Goal: Task Accomplishment & Management: Manage account settings

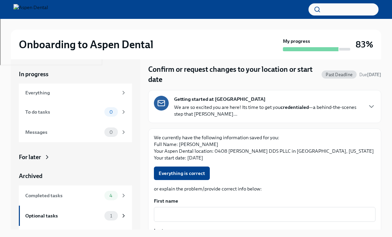
scroll to position [14, 0]
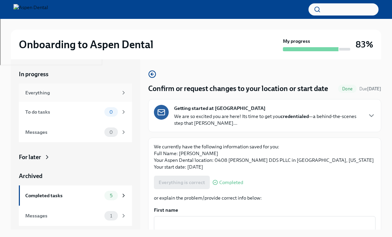
click at [76, 93] on div "Everything" at bounding box center [71, 92] width 93 height 7
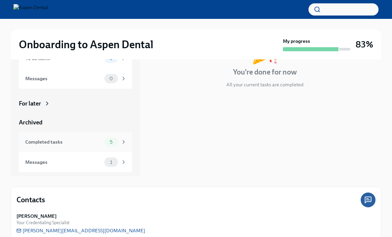
scroll to position [55, 0]
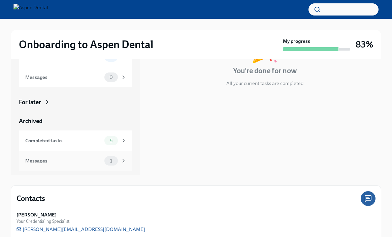
click at [77, 162] on div "Messages" at bounding box center [63, 160] width 76 height 7
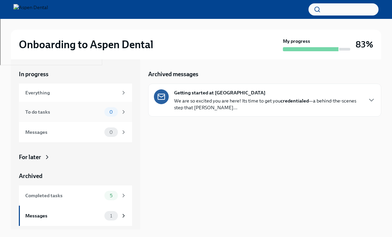
click at [71, 113] on div "To do tasks" at bounding box center [63, 111] width 76 height 7
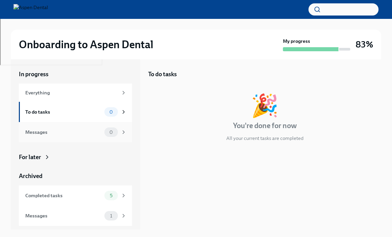
click at [72, 131] on div "Messages" at bounding box center [63, 131] width 76 height 7
